Goal: Task Accomplishment & Management: Manage account settings

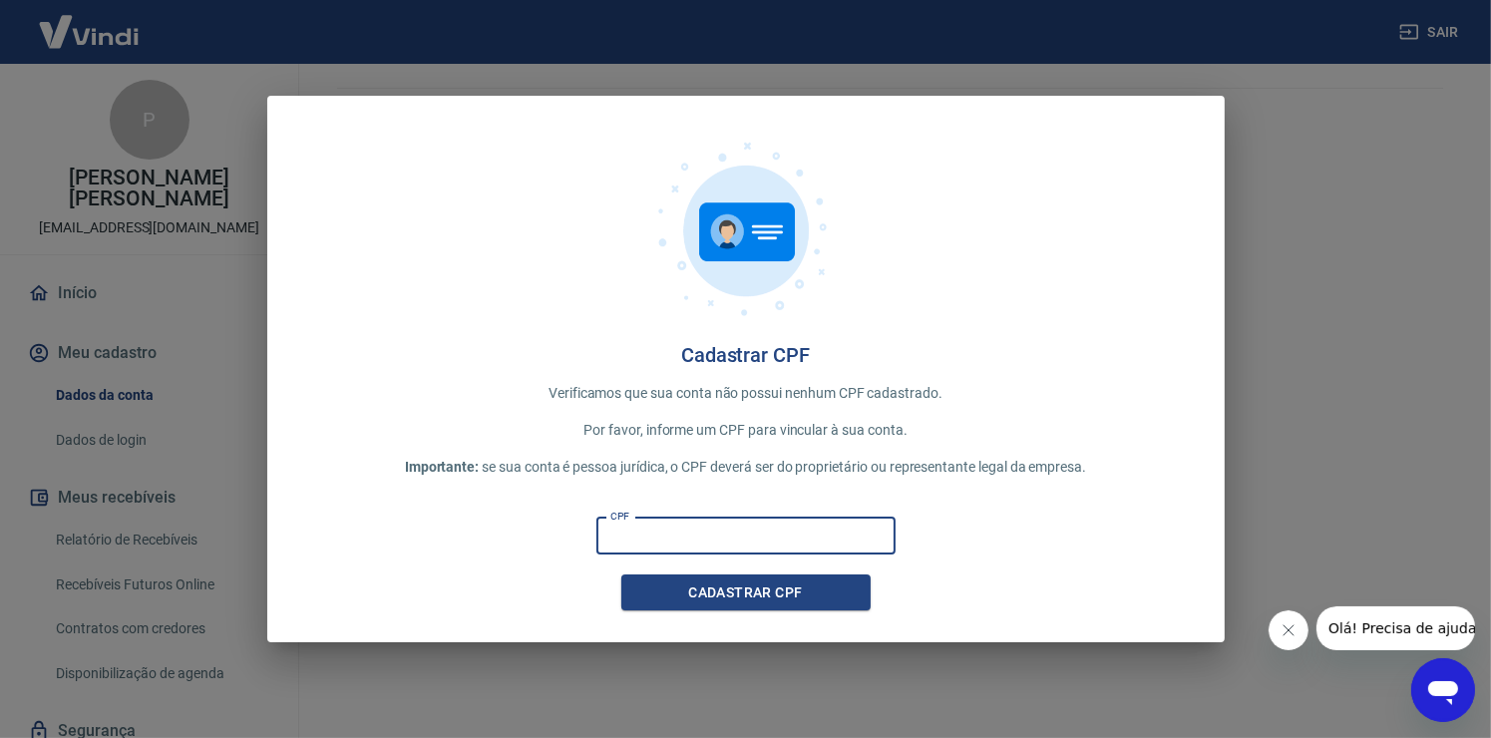
click at [709, 546] on input "CPF" at bounding box center [745, 536] width 299 height 37
type input "097.599.196-56"
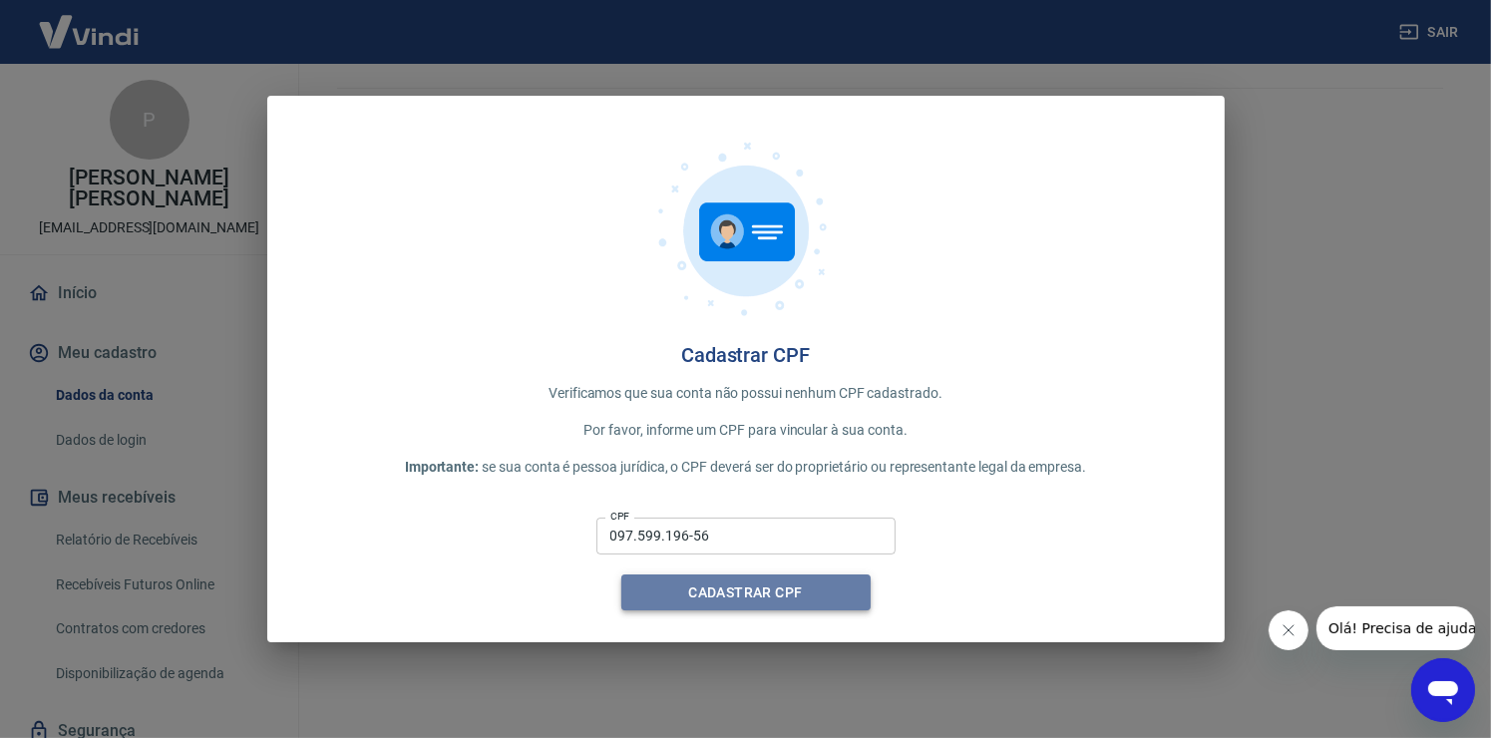
click at [744, 585] on button "Cadastrar CPF" at bounding box center [745, 593] width 249 height 37
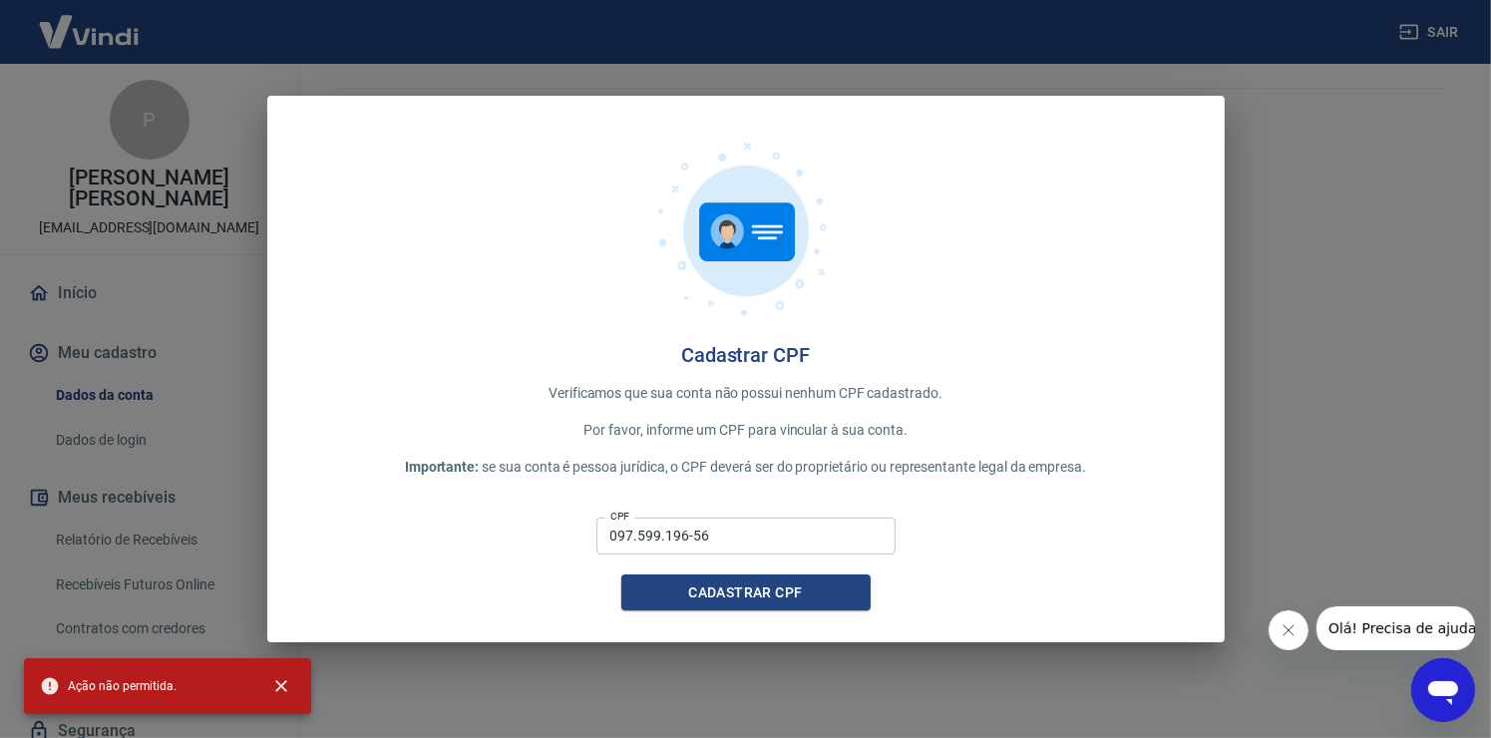
click at [1343, 187] on div "Cadastrar CPF Verificamos que sua conta não possui nenhum CPF cadastrado. Por f…" at bounding box center [745, 369] width 1491 height 738
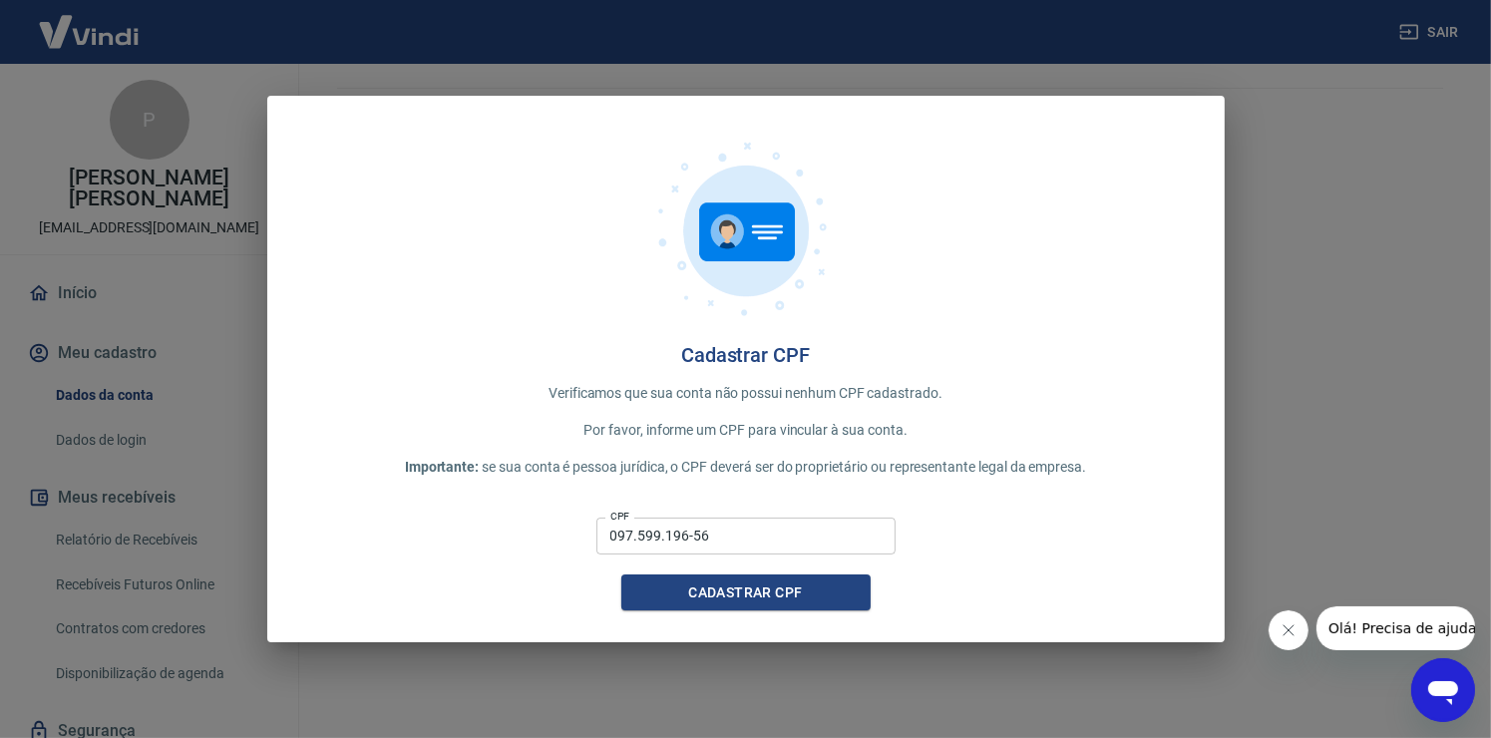
click at [1282, 625] on icon "Fechar mensagem da empresa" at bounding box center [1288, 629] width 16 height 16
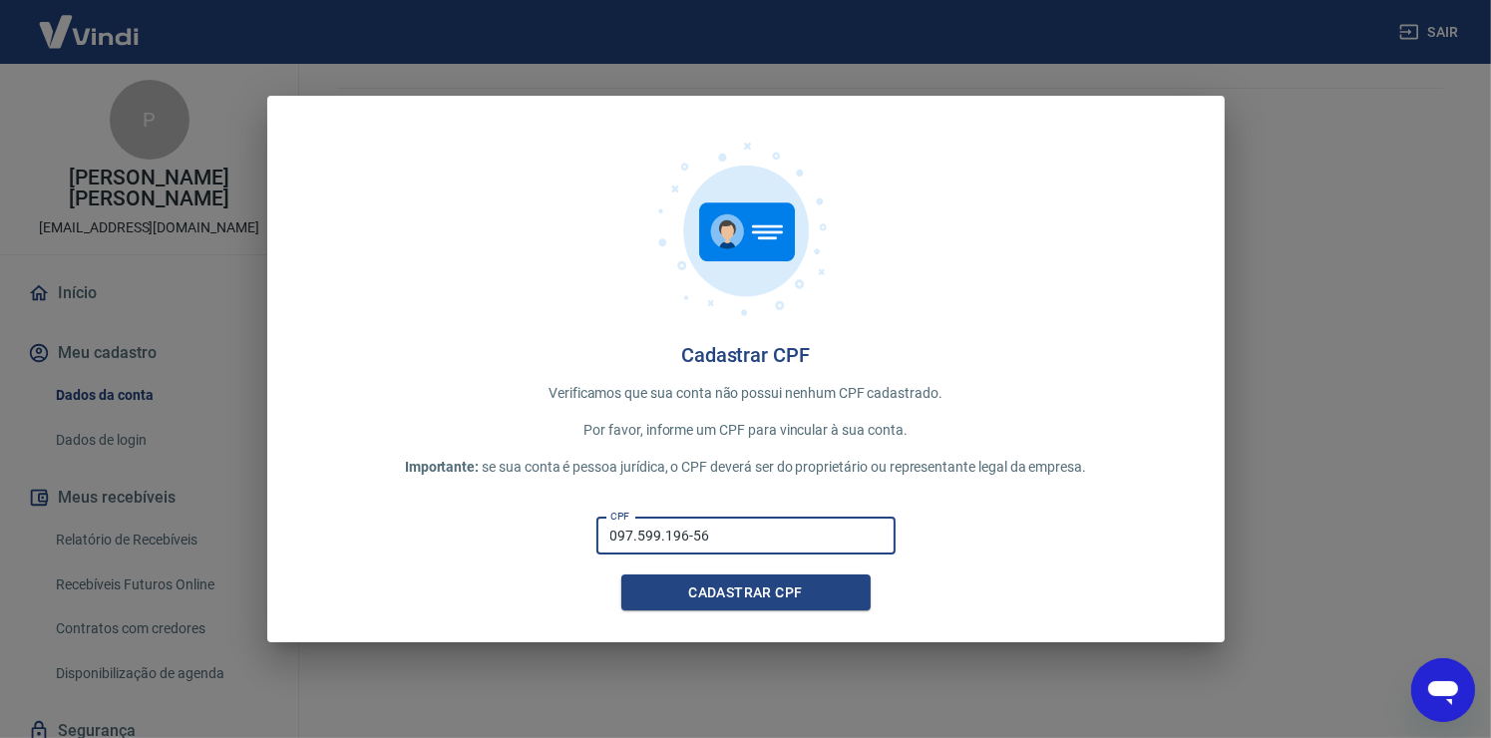
click at [816, 527] on input "097.599.196-56" at bounding box center [745, 536] width 299 height 37
click at [755, 593] on button "Cadastrar CPF" at bounding box center [745, 593] width 249 height 37
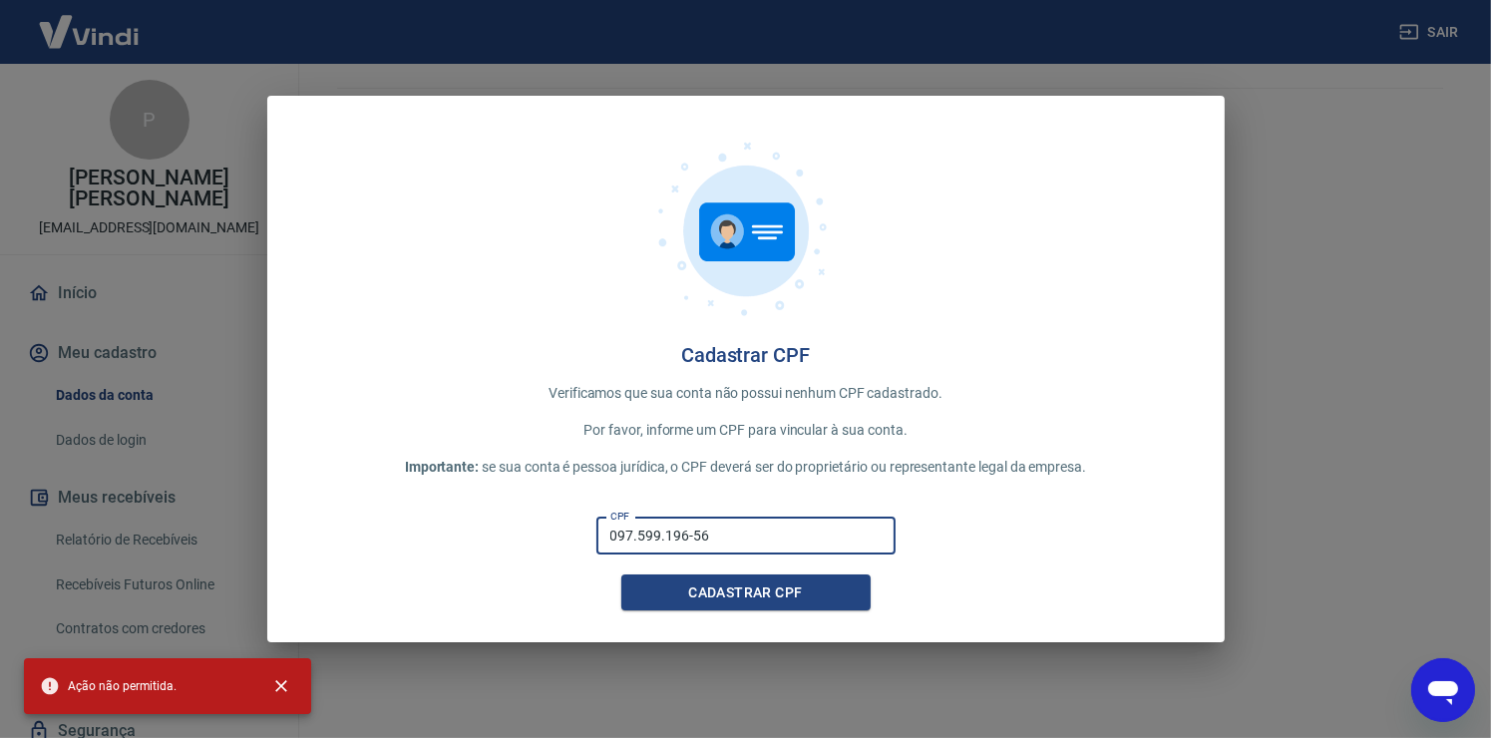
click at [702, 539] on input "097.599.196-56" at bounding box center [745, 536] width 299 height 37
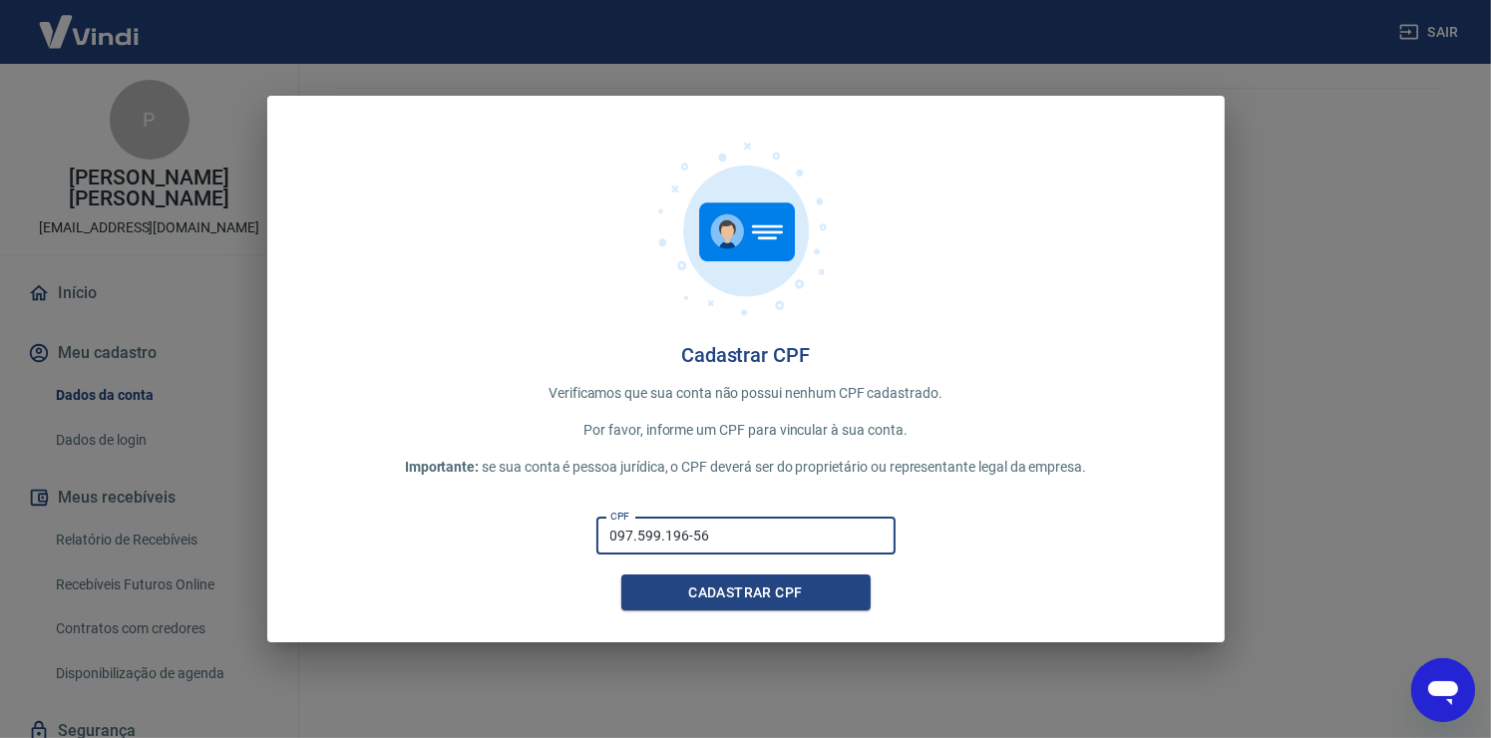
click at [702, 539] on input "097.599.196-56" at bounding box center [745, 536] width 299 height 37
click at [749, 527] on input "097.599.196-56" at bounding box center [745, 536] width 299 height 37
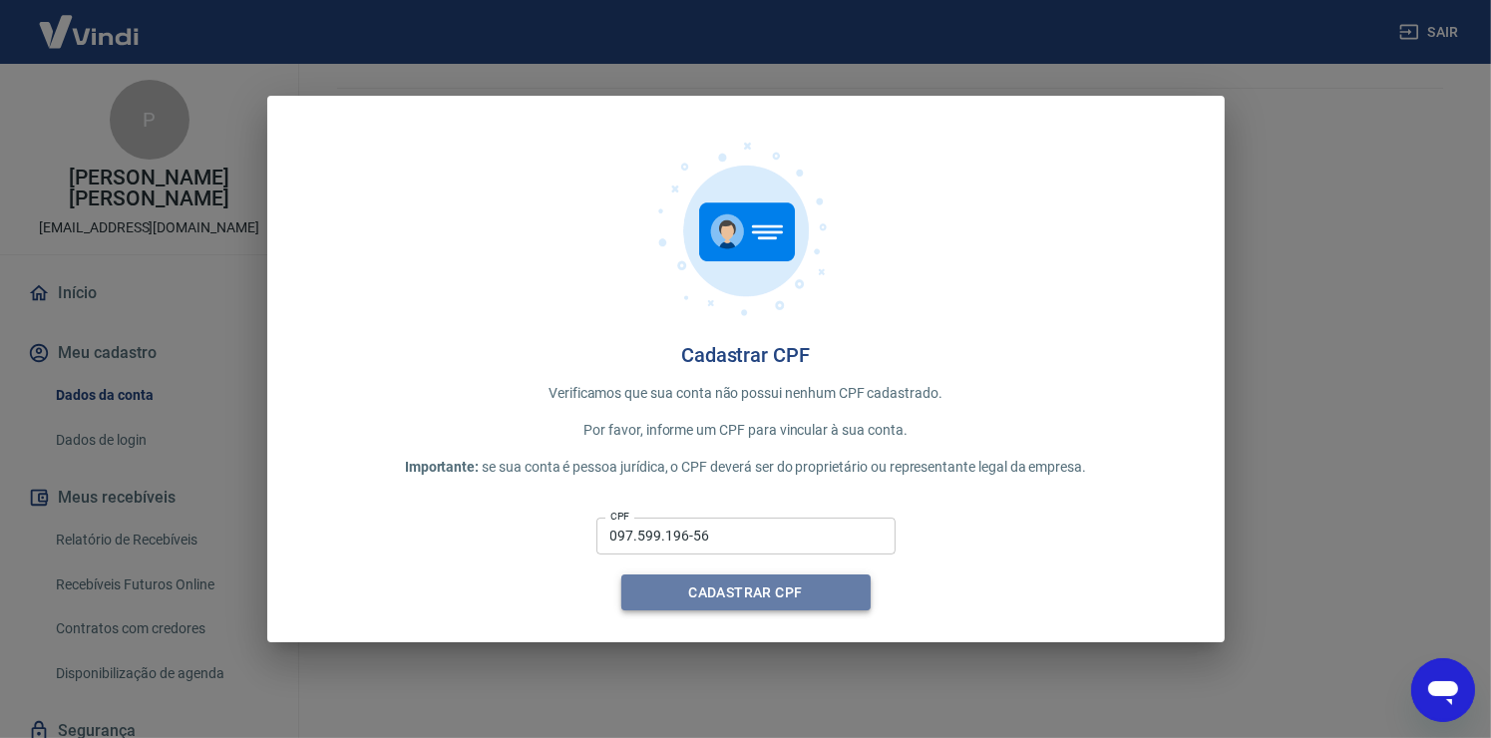
click at [716, 580] on button "Cadastrar CPF" at bounding box center [745, 593] width 249 height 37
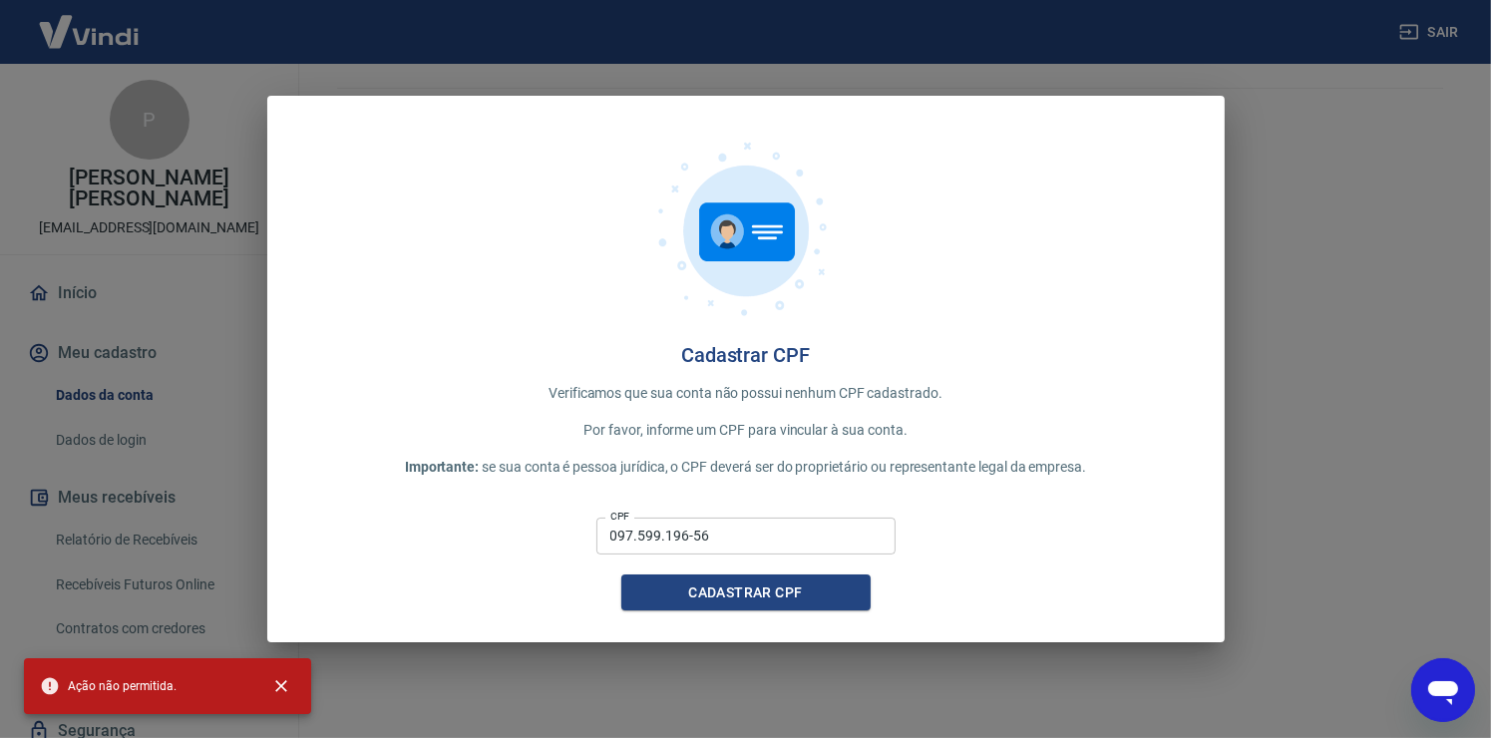
click at [202, 216] on div "Cadastrar CPF Verificamos que sua conta não possui nenhum CPF cadastrado. Por f…" at bounding box center [745, 369] width 1491 height 738
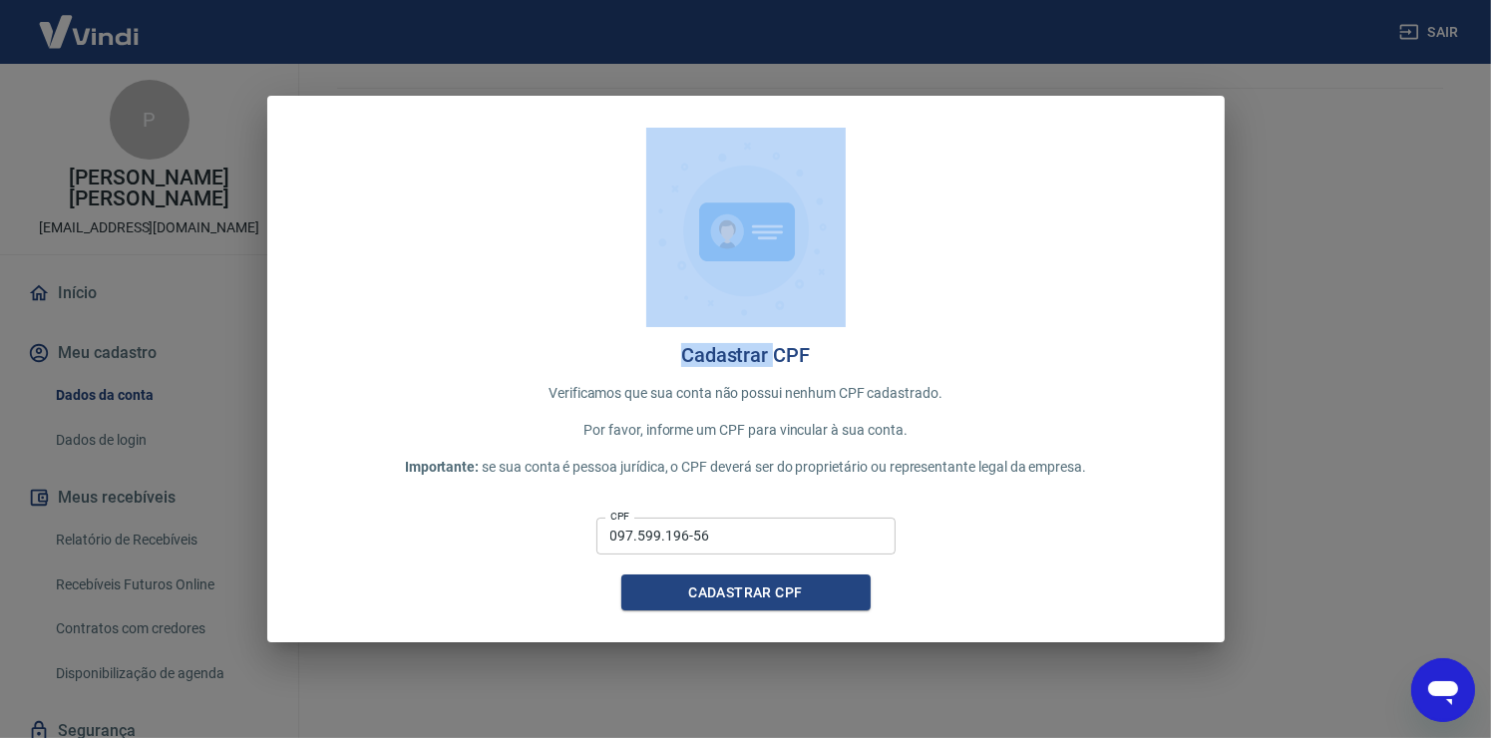
click at [202, 216] on div "Cadastrar CPF Verificamos que sua conta não possui nenhum CPF cadastrado. Por f…" at bounding box center [745, 369] width 1491 height 738
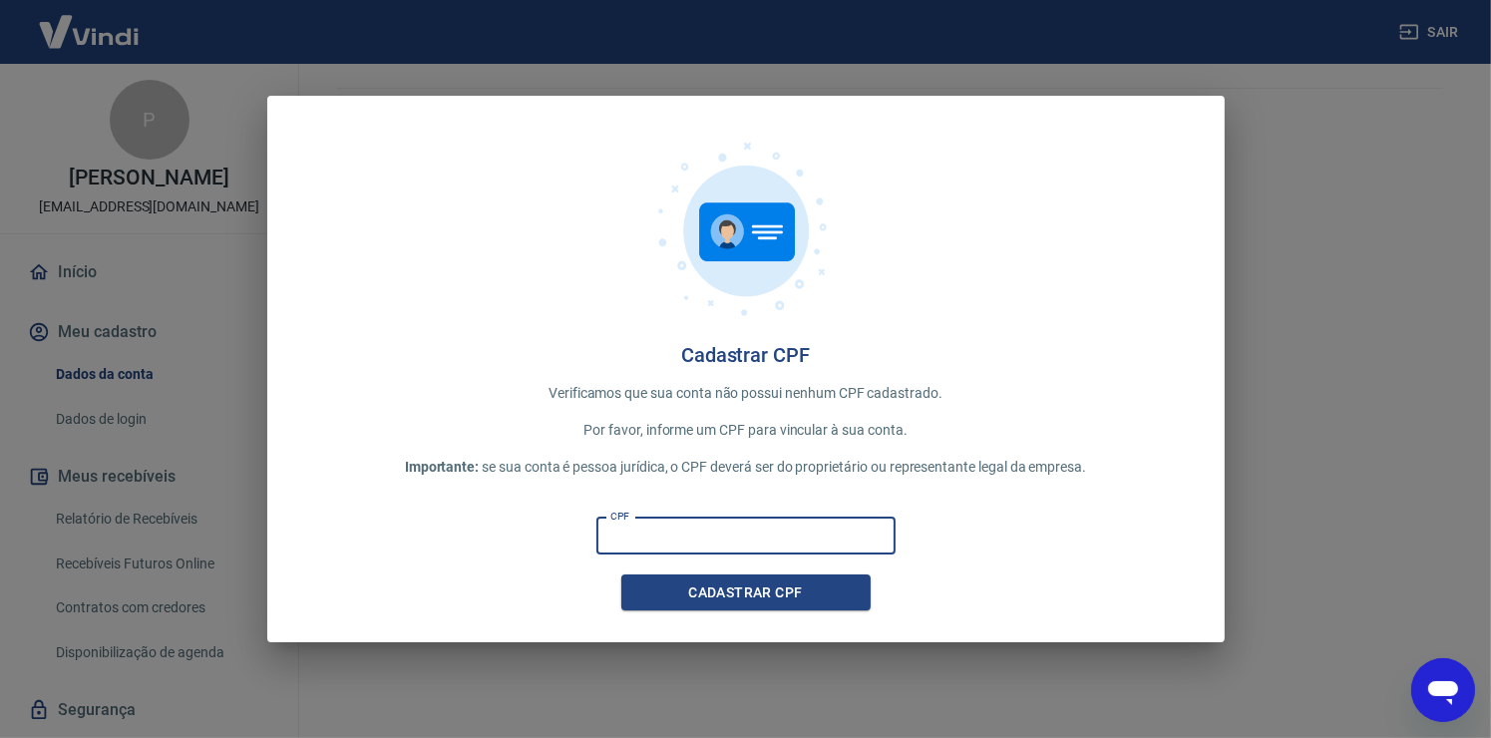
click at [663, 527] on input "CPF" at bounding box center [745, 536] width 299 height 37
click at [740, 580] on button "Cadastrar CPF" at bounding box center [745, 593] width 249 height 37
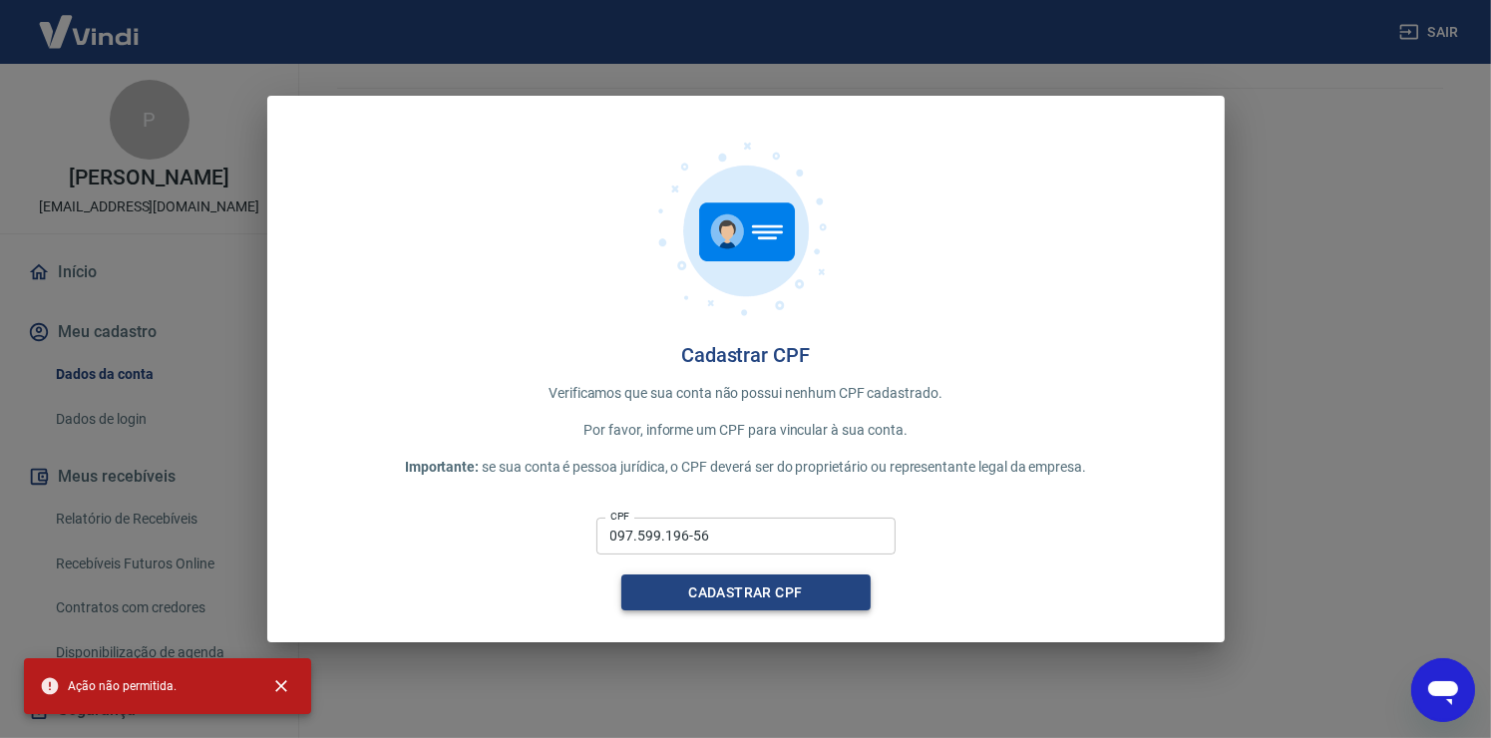
click at [756, 597] on button "Cadastrar CPF" at bounding box center [745, 593] width 249 height 37
drag, startPoint x: 742, startPoint y: 539, endPoint x: 388, endPoint y: 486, distance: 358.0
click at [388, 486] on div "Cadastrar CPF Verificamos que sua conta não possui nenhum CPF cadastrado. Por f…" at bounding box center [746, 370] width 958 height 548
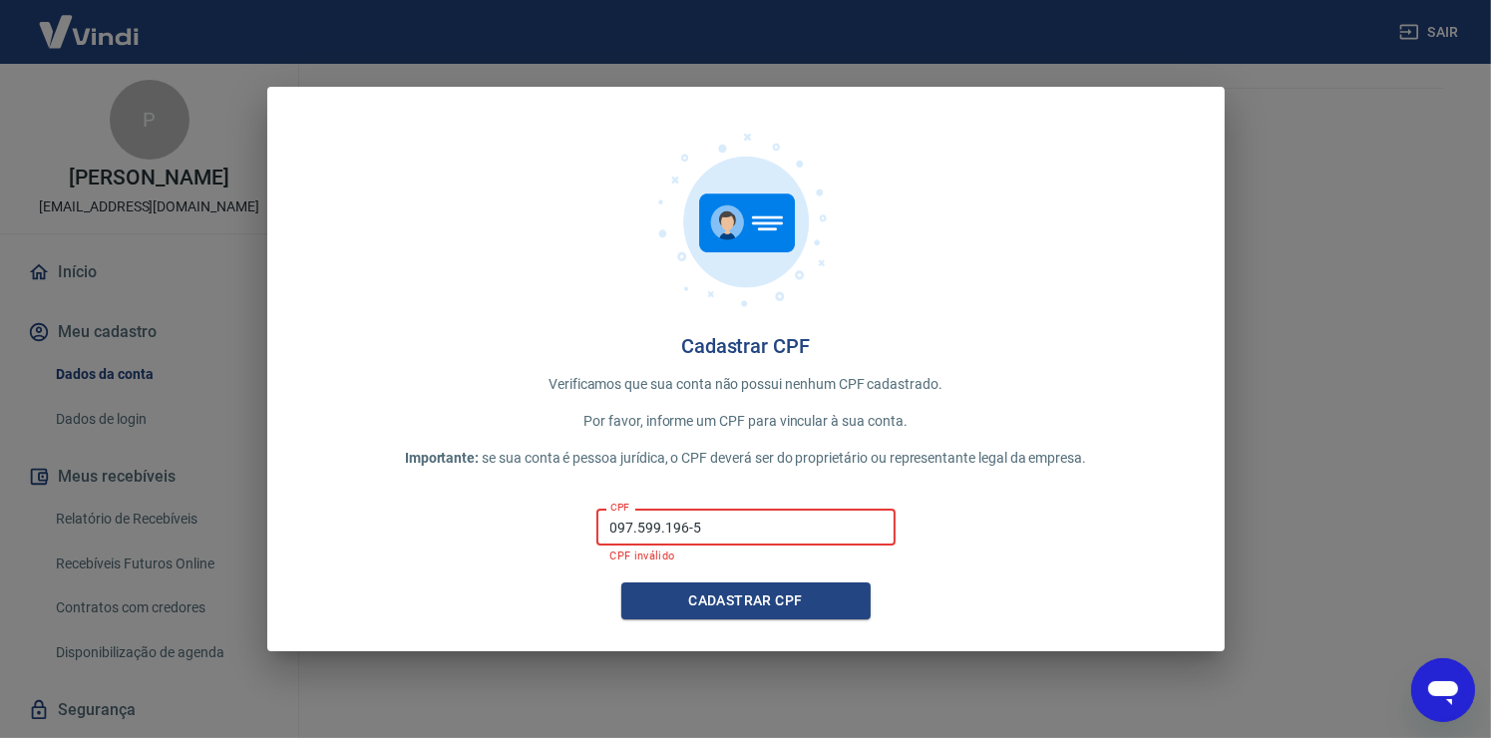
type input "097.599.196-56"
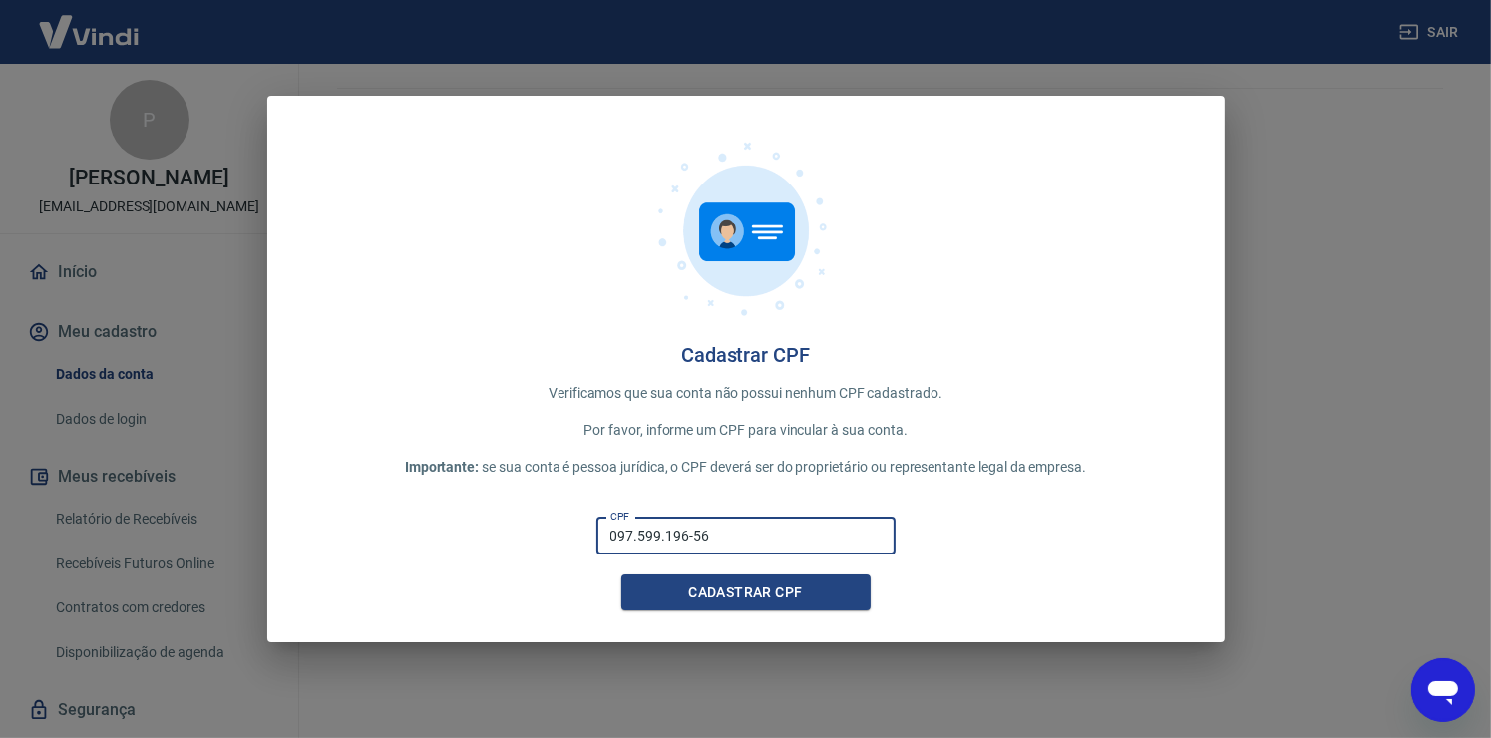
click at [621, 575] on button "Cadastrar CPF" at bounding box center [745, 593] width 249 height 37
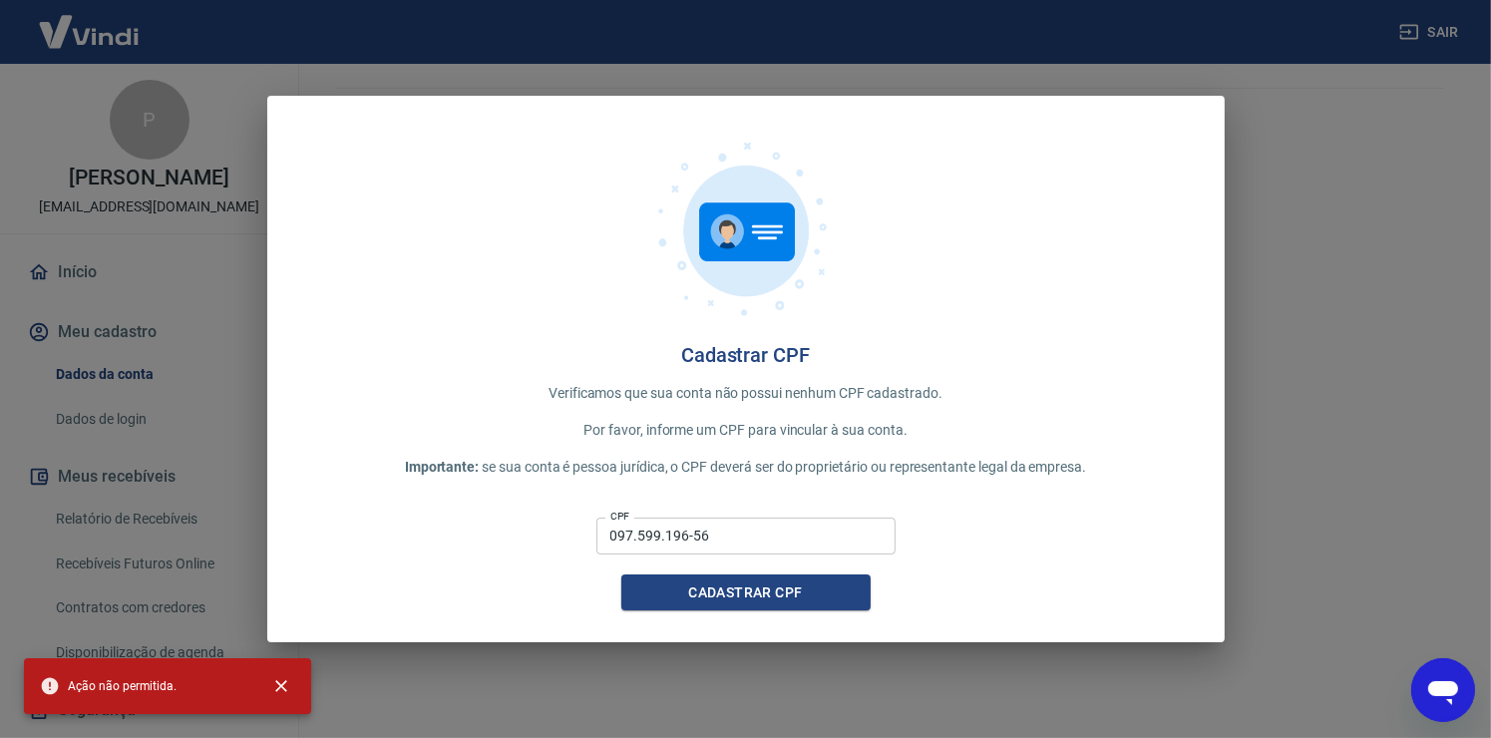
click at [212, 417] on div "Cadastrar CPF Verificamos que sua conta não possui nenhum CPF cadastrado. Por f…" at bounding box center [745, 369] width 1491 height 738
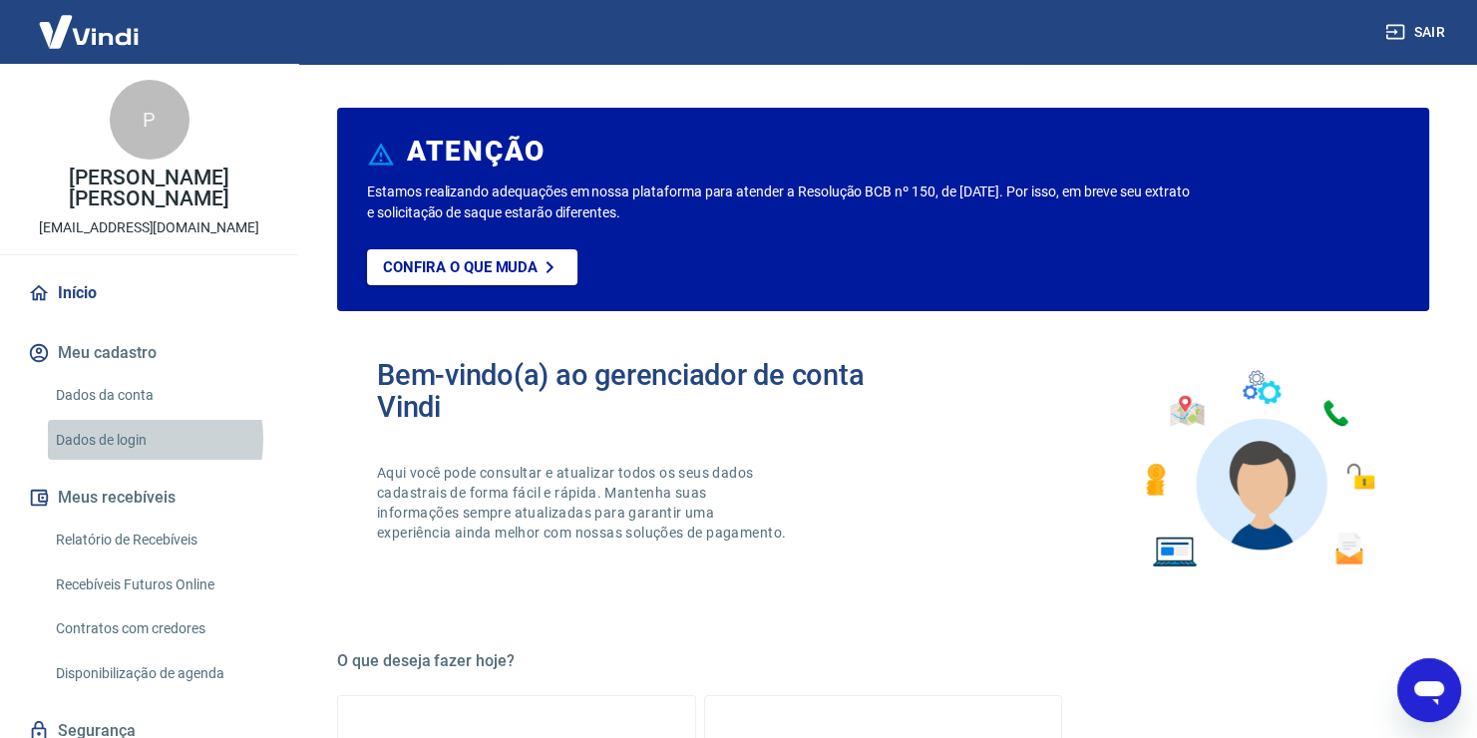
click at [128, 439] on link "Dados de login" at bounding box center [161, 440] width 226 height 41
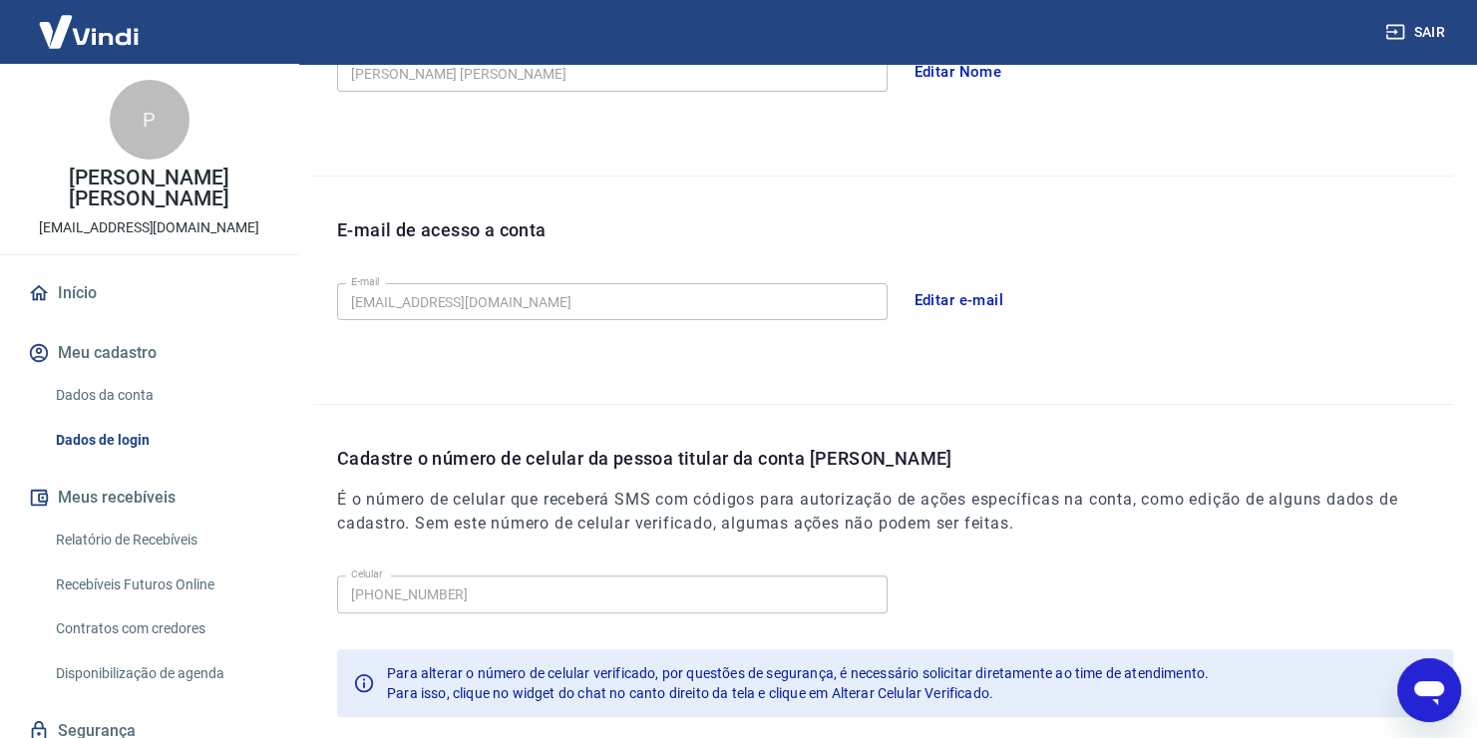
scroll to position [431, 0]
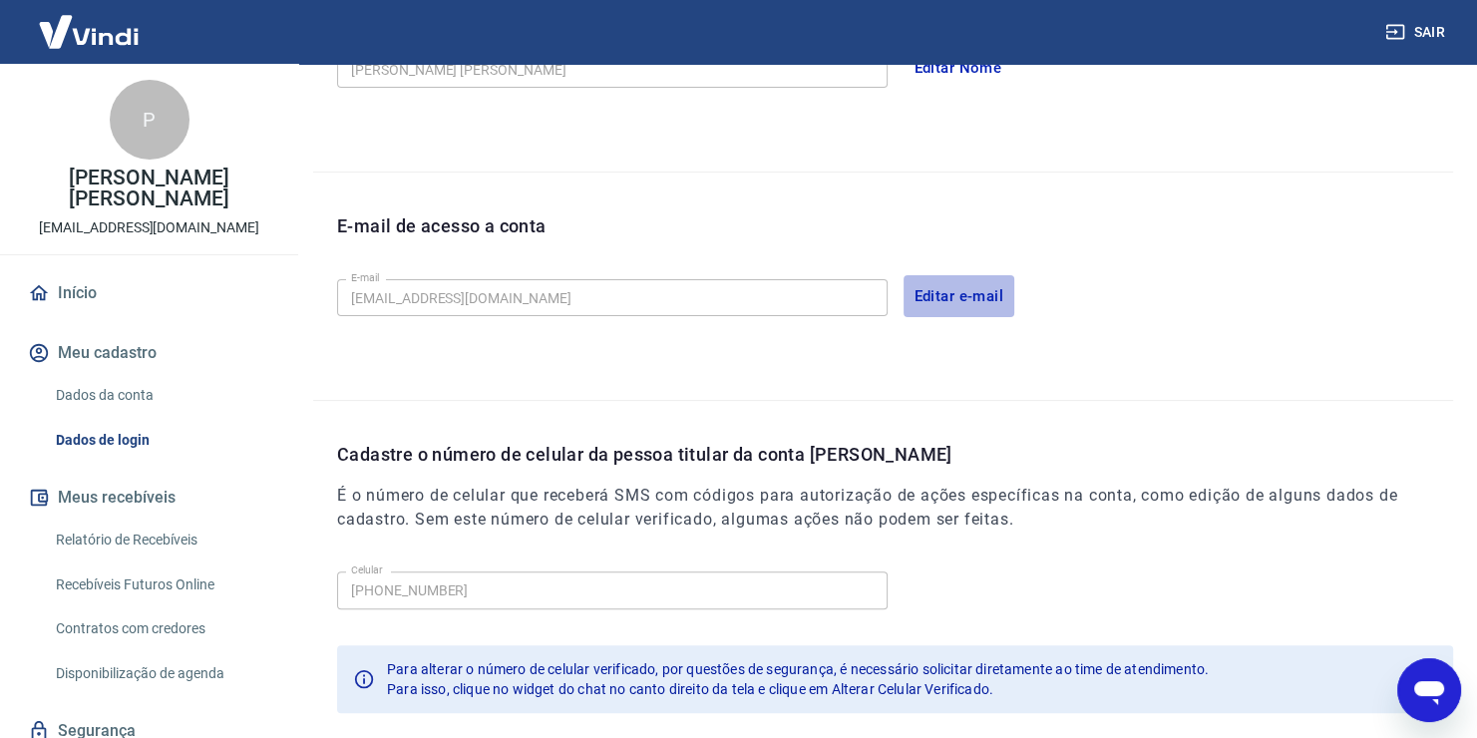
click at [942, 304] on button "Editar e-mail" at bounding box center [960, 296] width 112 height 42
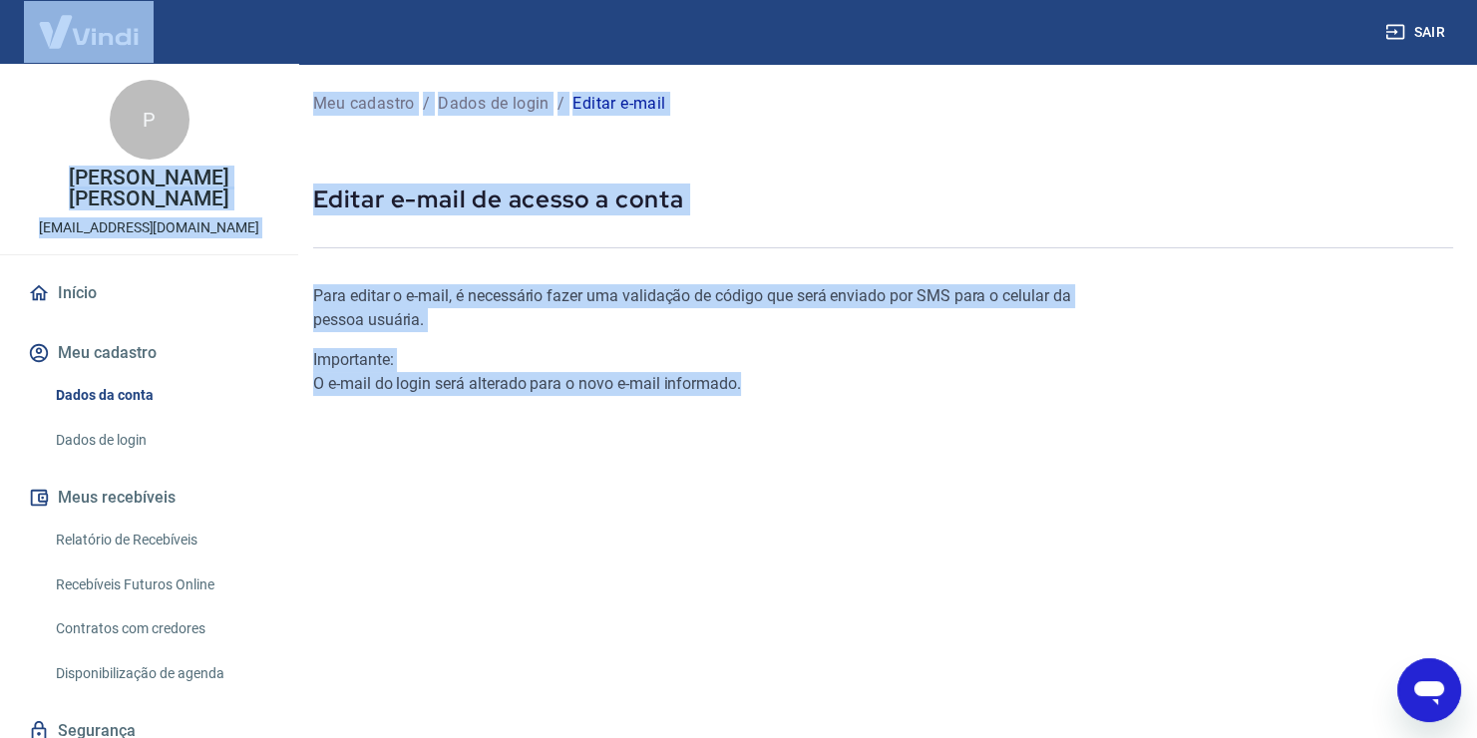
drag, startPoint x: 1360, startPoint y: 369, endPoint x: 1312, endPoint y: 11, distance: 361.3
click at [1312, 11] on div "Sair P [PERSON_NAME] [PERSON_NAME] [EMAIL_ADDRESS][DOMAIN_NAME] Início Meu cada…" at bounding box center [738, 369] width 1477 height 738
click at [1040, 130] on div "Meu cadastro / Dados de login / Editar e-mail Editar e-mail de acesso a conta P…" at bounding box center [883, 458] width 1188 height 789
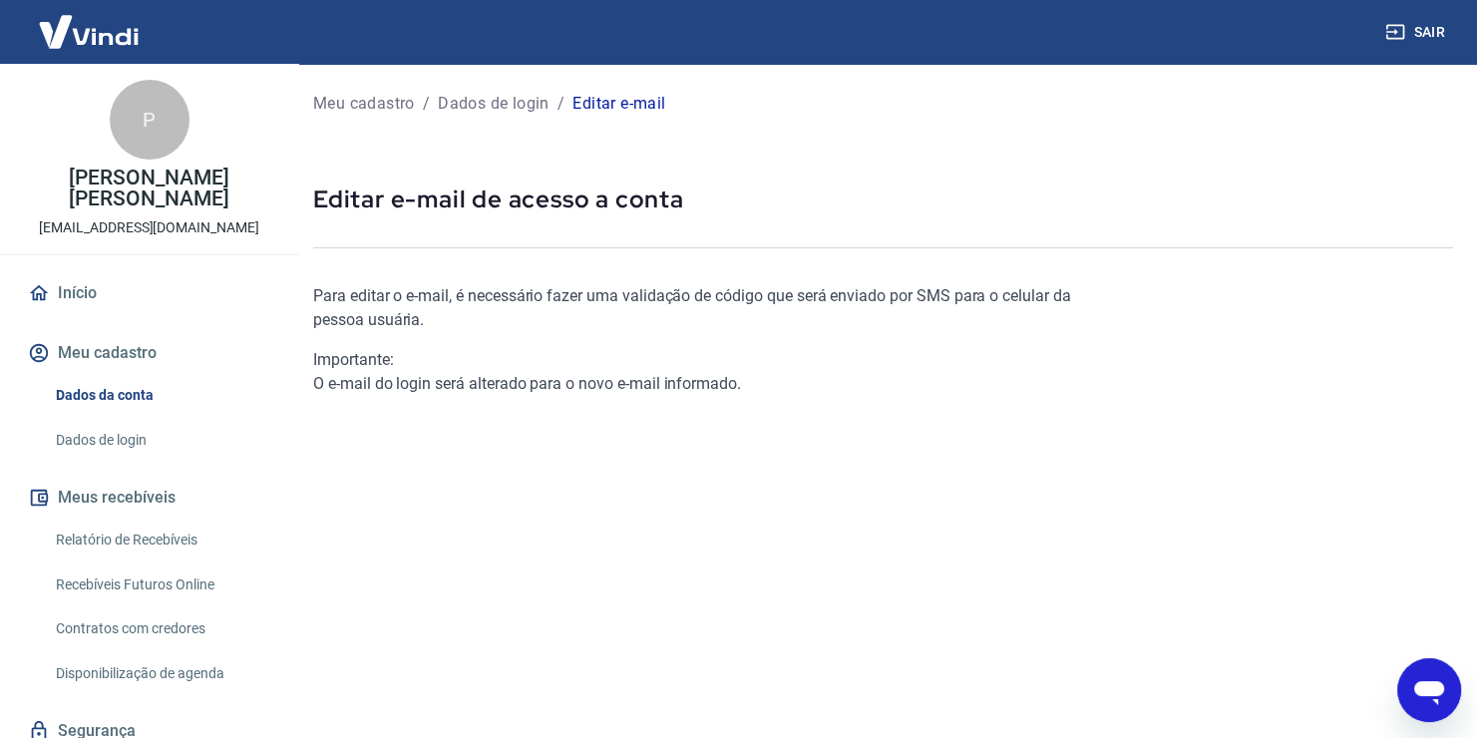
click at [498, 299] on p "Para editar o e-mail, é necessário fazer uma validação de código que será envia…" at bounding box center [693, 308] width 760 height 48
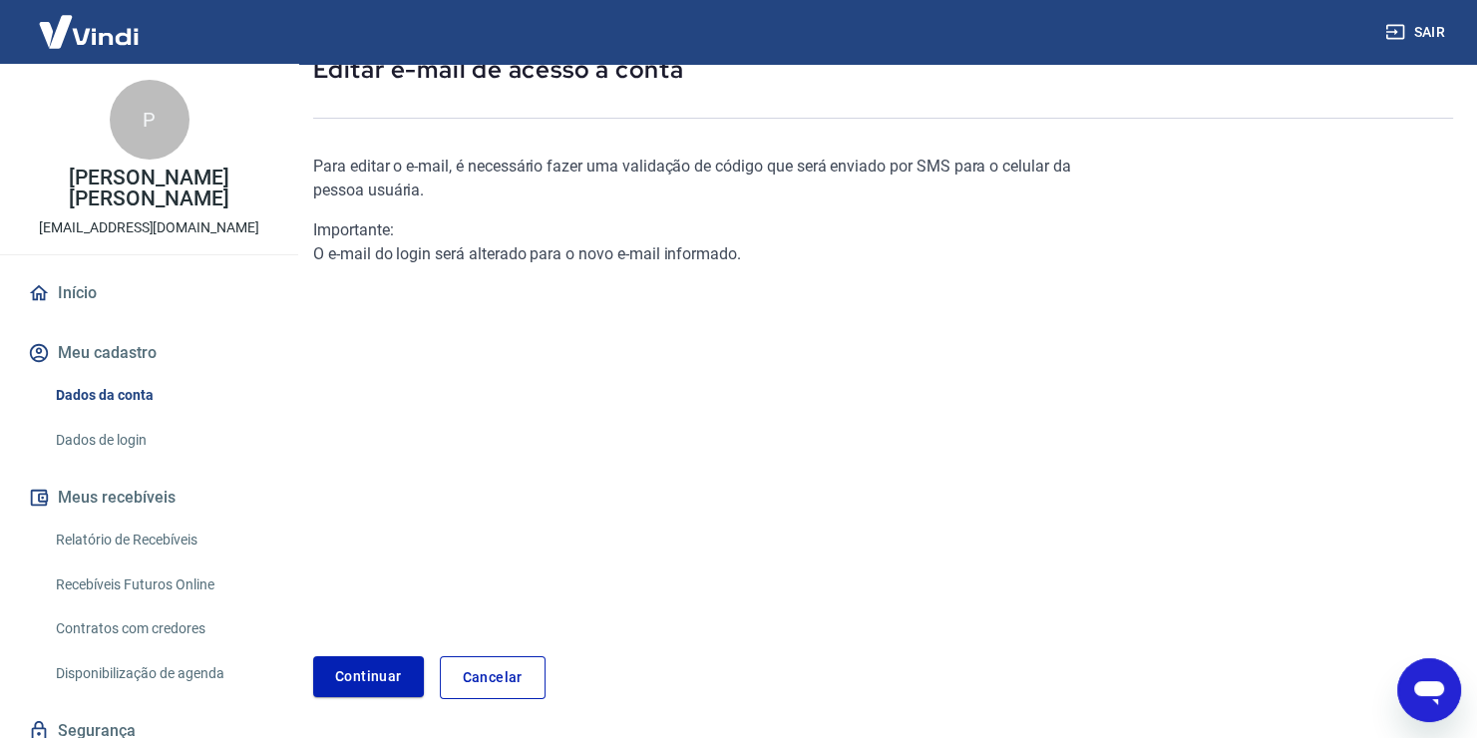
scroll to position [199, 0]
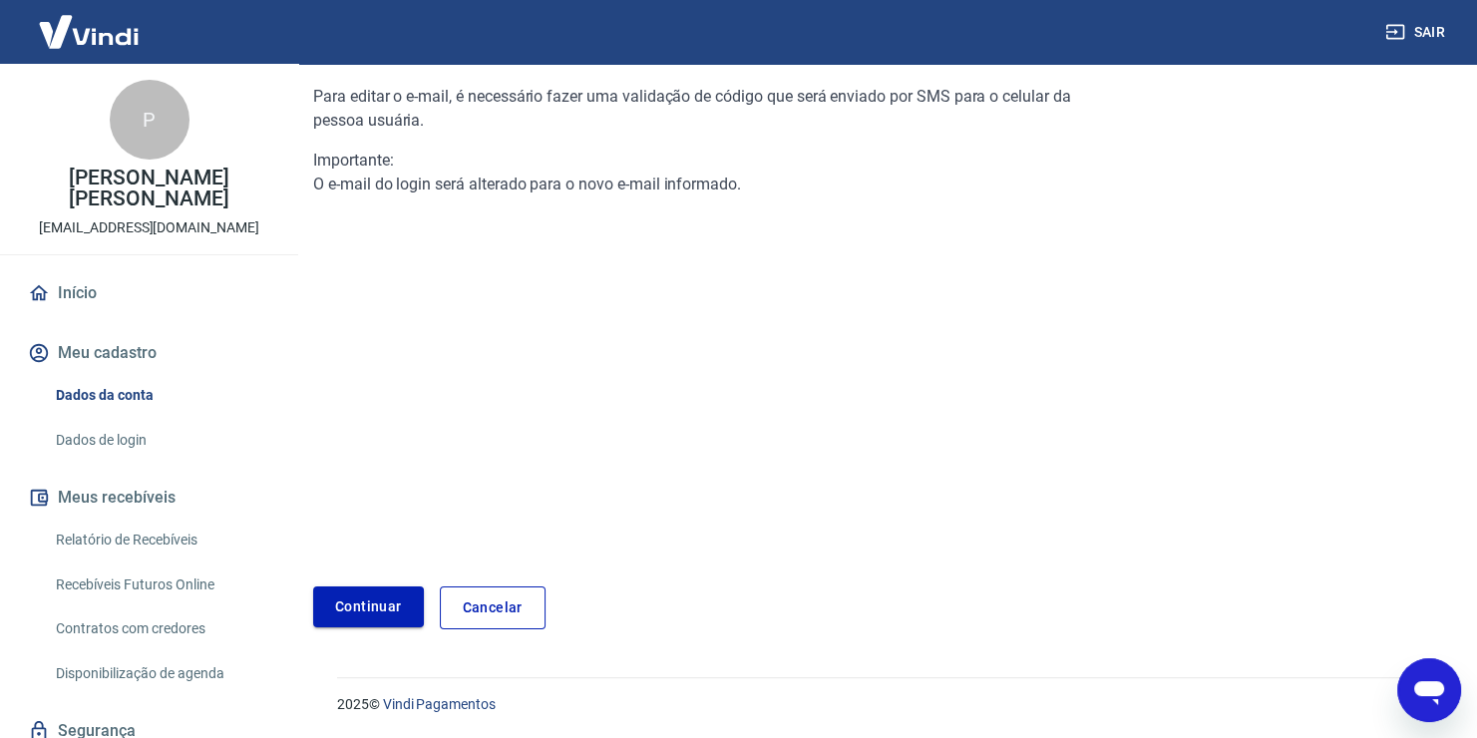
click at [370, 607] on link "Continuar" at bounding box center [368, 607] width 111 height 41
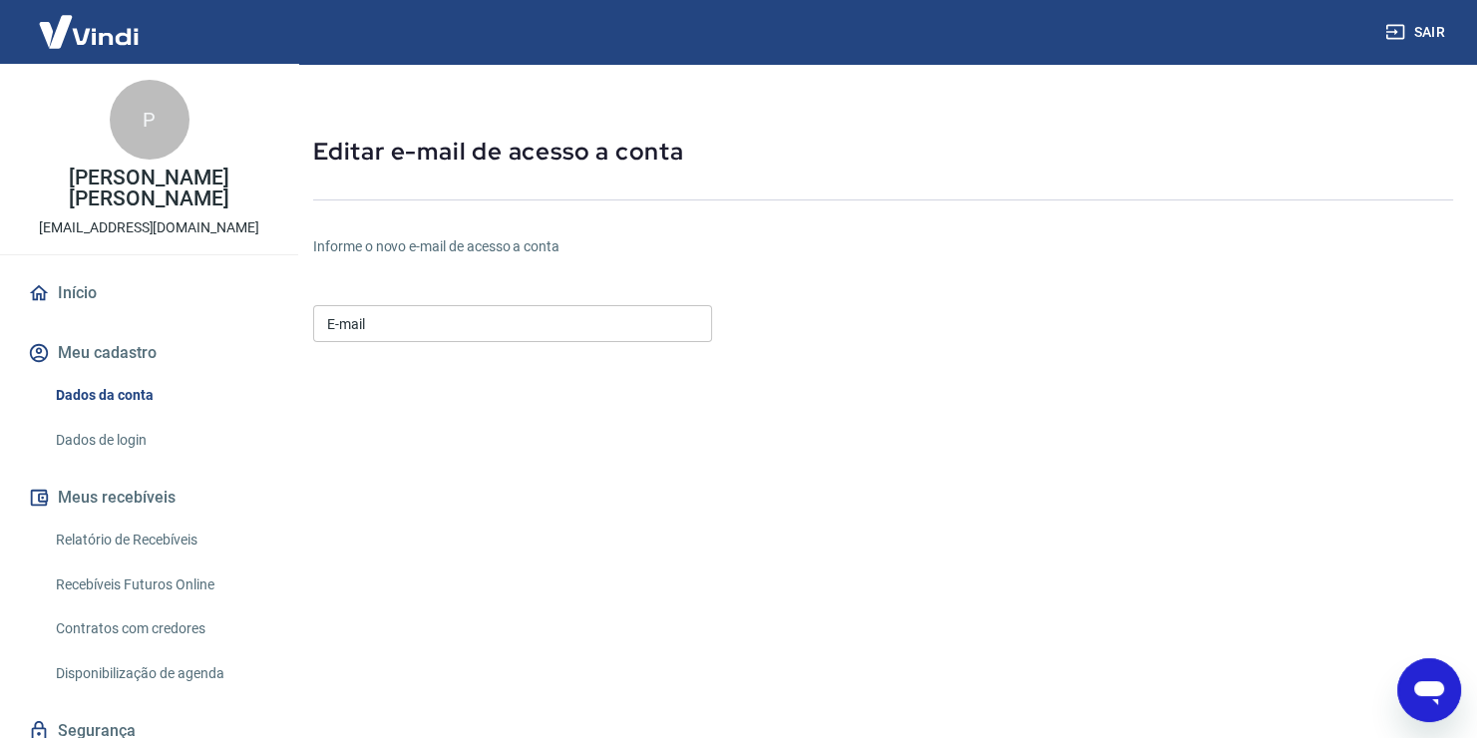
scroll to position [46, 0]
click at [685, 318] on input "E-mail" at bounding box center [512, 325] width 399 height 37
type input "[EMAIL_ADDRESS][DOMAIN_NAME]"
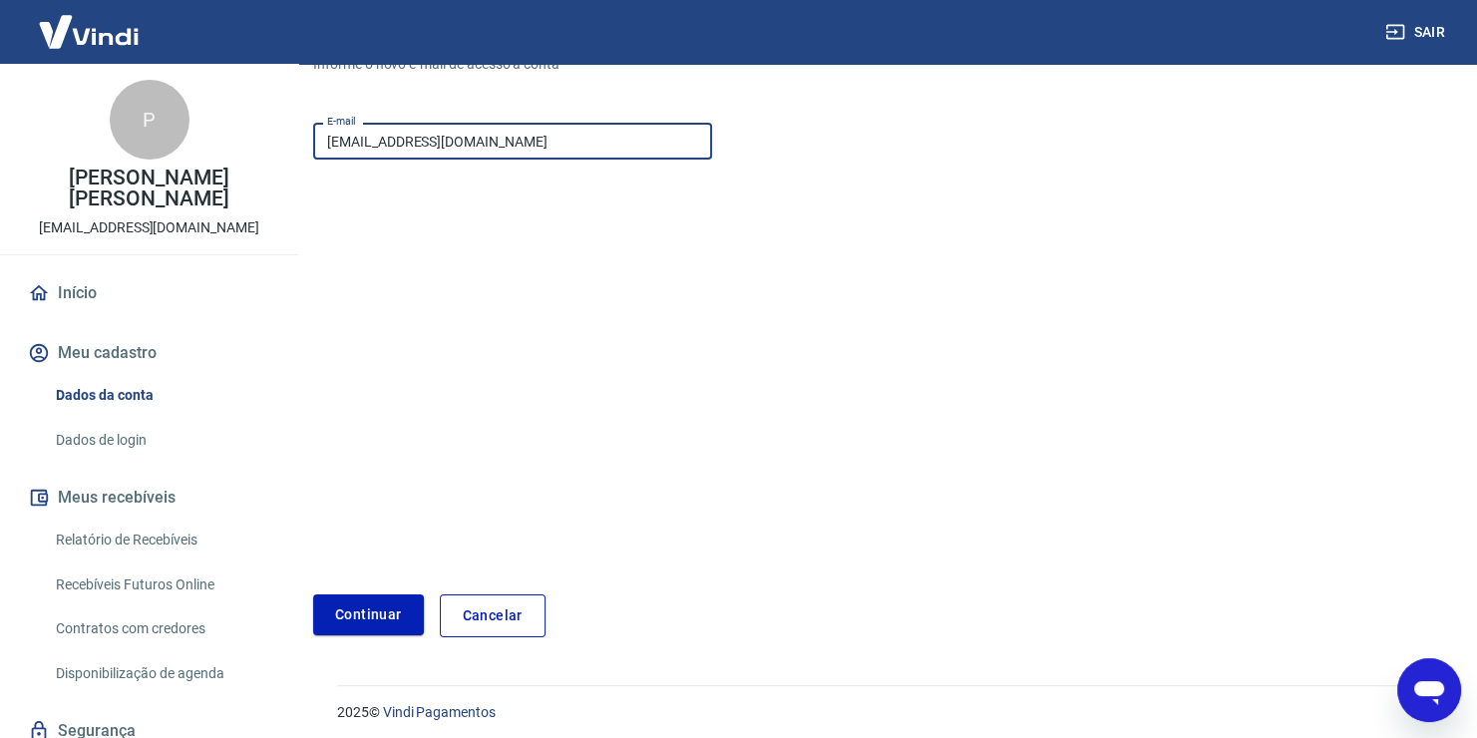
scroll to position [231, 0]
click at [357, 614] on button "Continuar" at bounding box center [368, 613] width 111 height 41
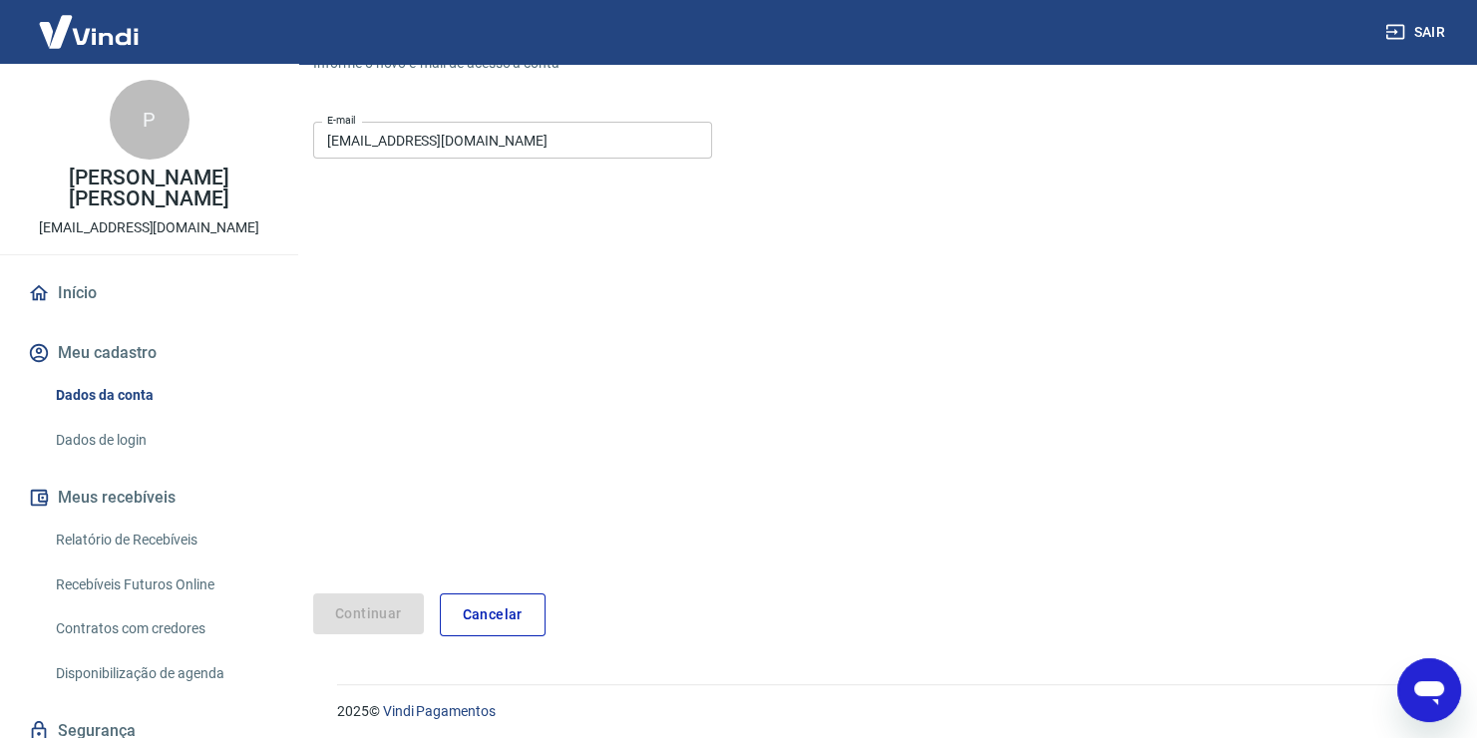
scroll to position [159, 0]
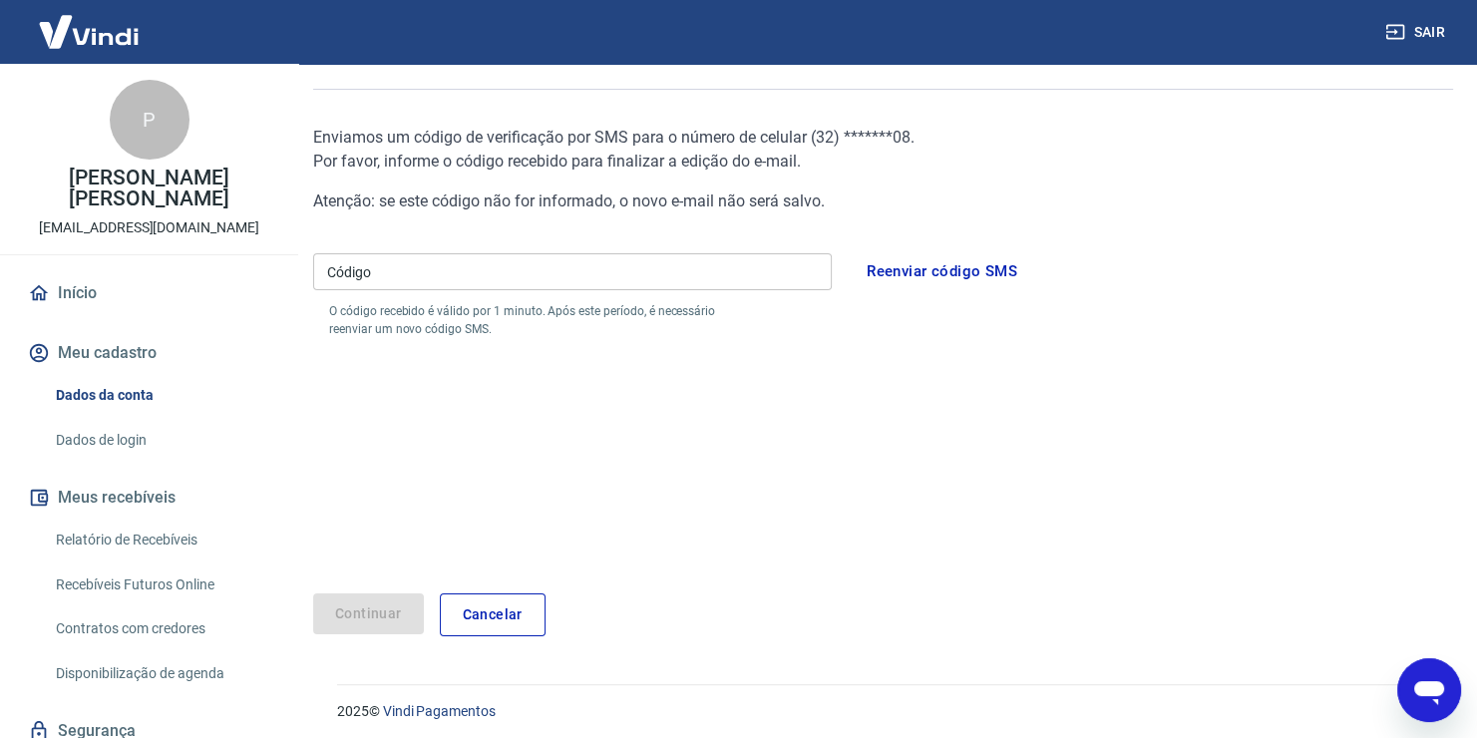
click at [669, 288] on input "Código" at bounding box center [572, 271] width 519 height 37
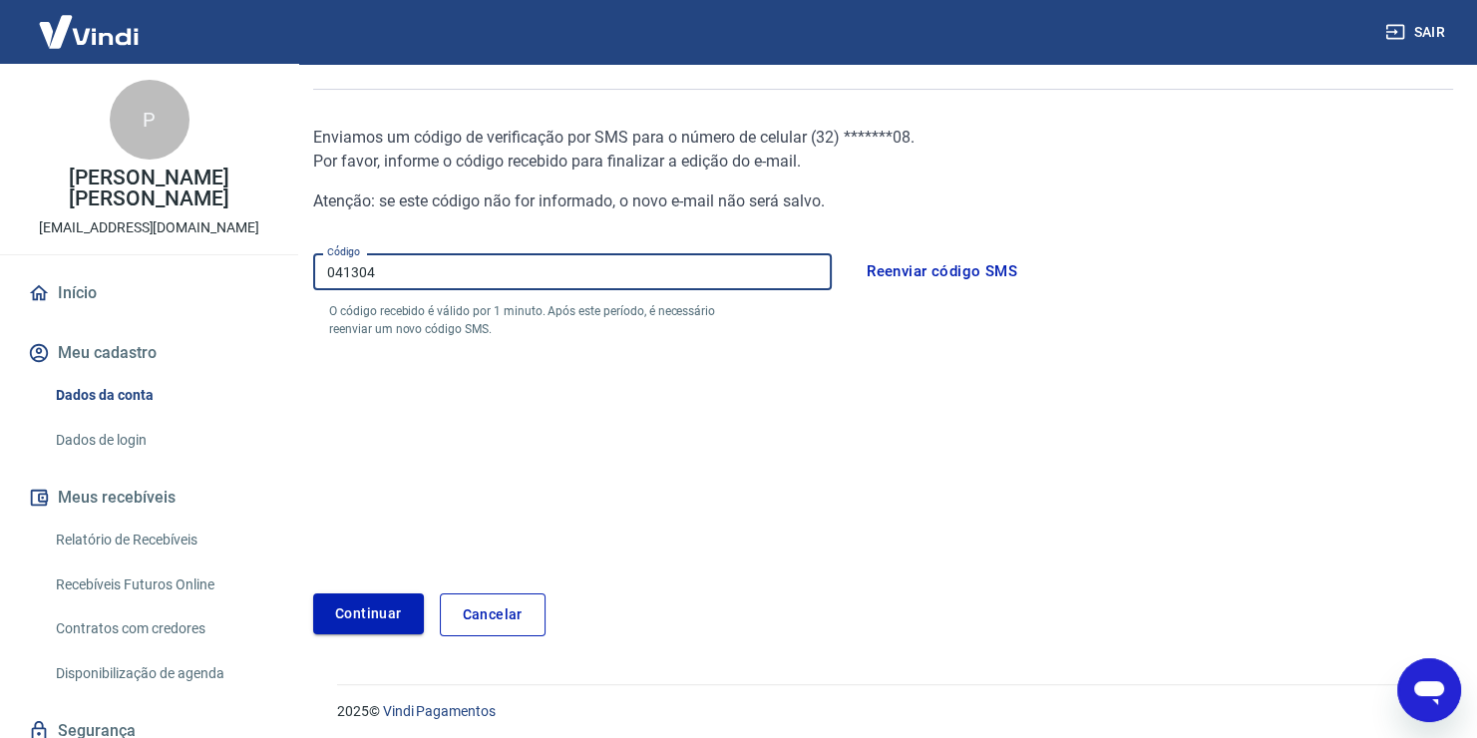
type input "041304"
click at [343, 604] on button "Continuar" at bounding box center [368, 613] width 111 height 41
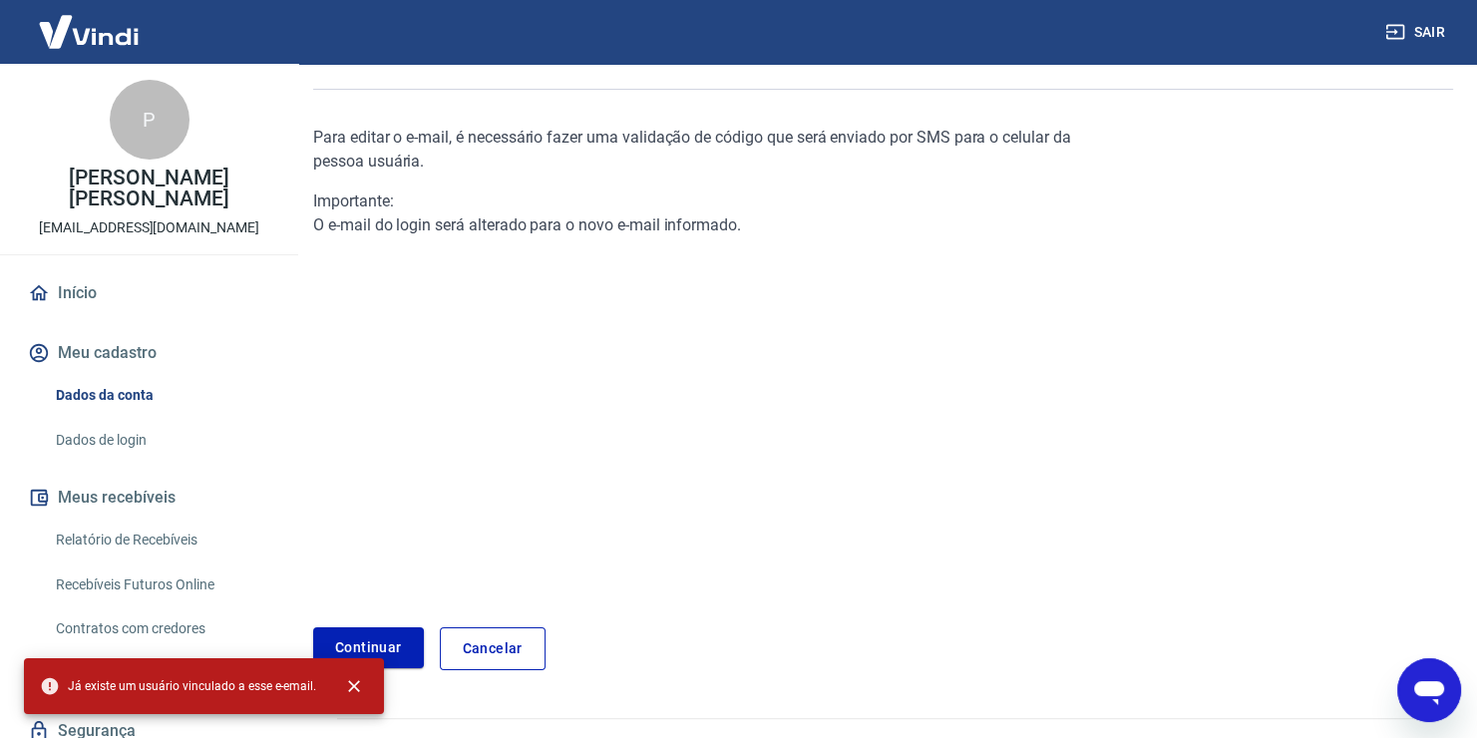
scroll to position [193, 0]
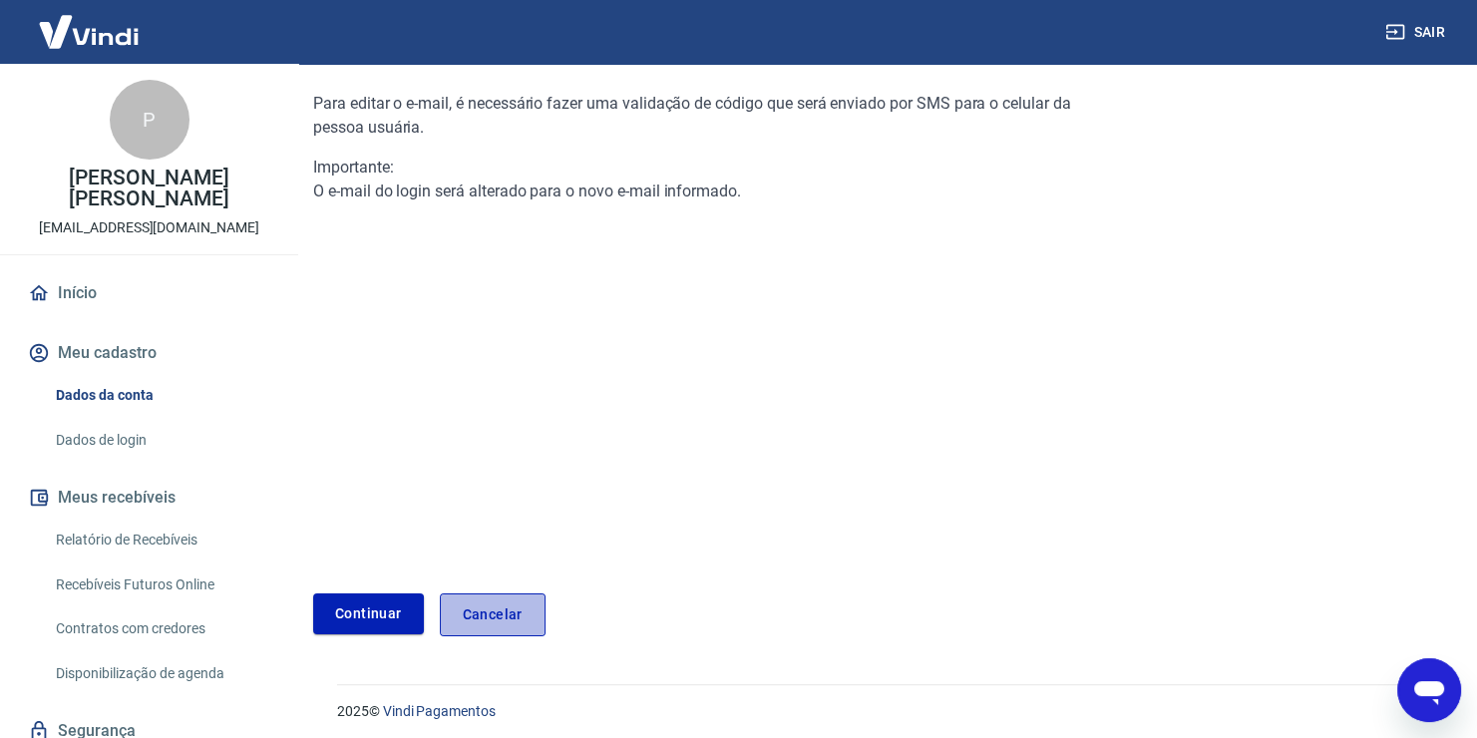
click at [509, 596] on link "Cancelar" at bounding box center [493, 614] width 106 height 43
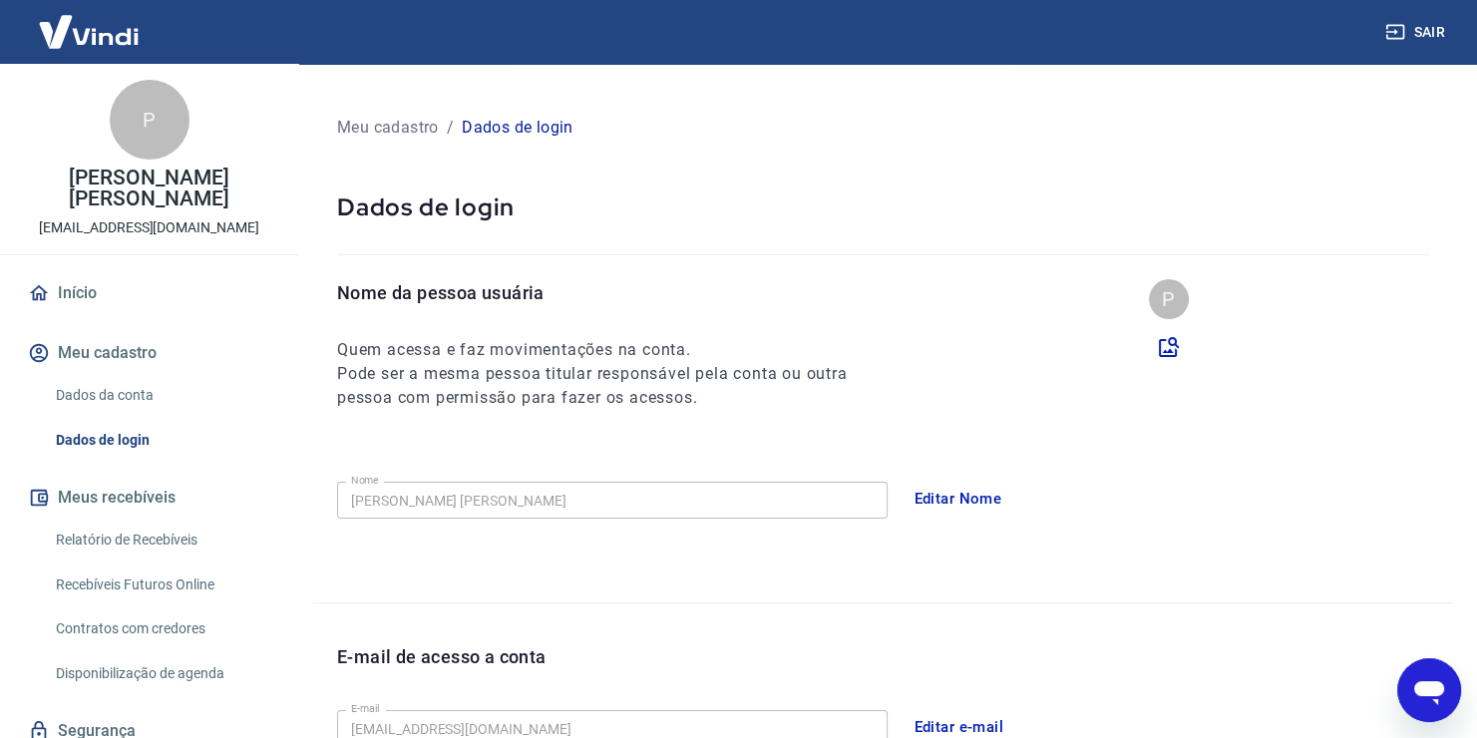
scroll to position [75, 0]
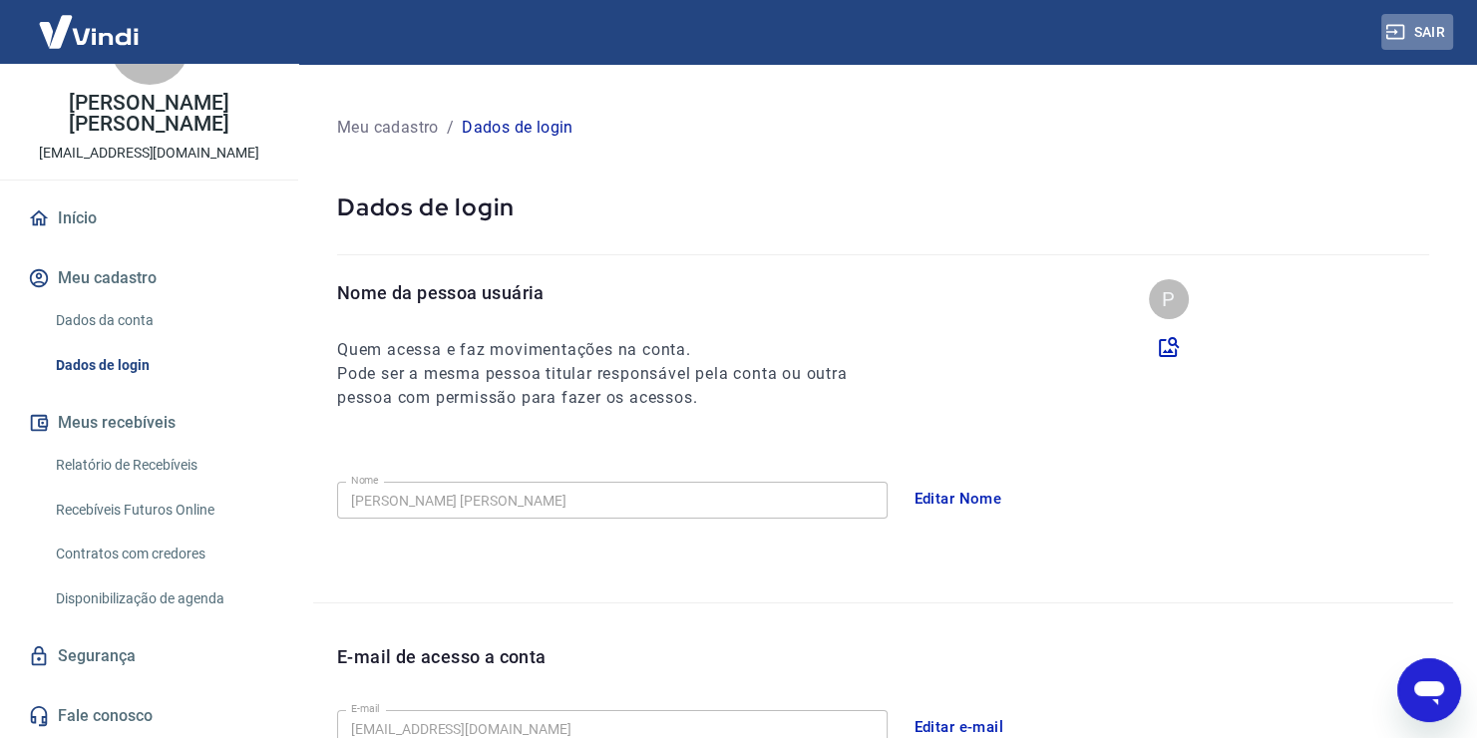
click at [1419, 25] on button "Sair" at bounding box center [1418, 32] width 72 height 37
